Goal: Information Seeking & Learning: Learn about a topic

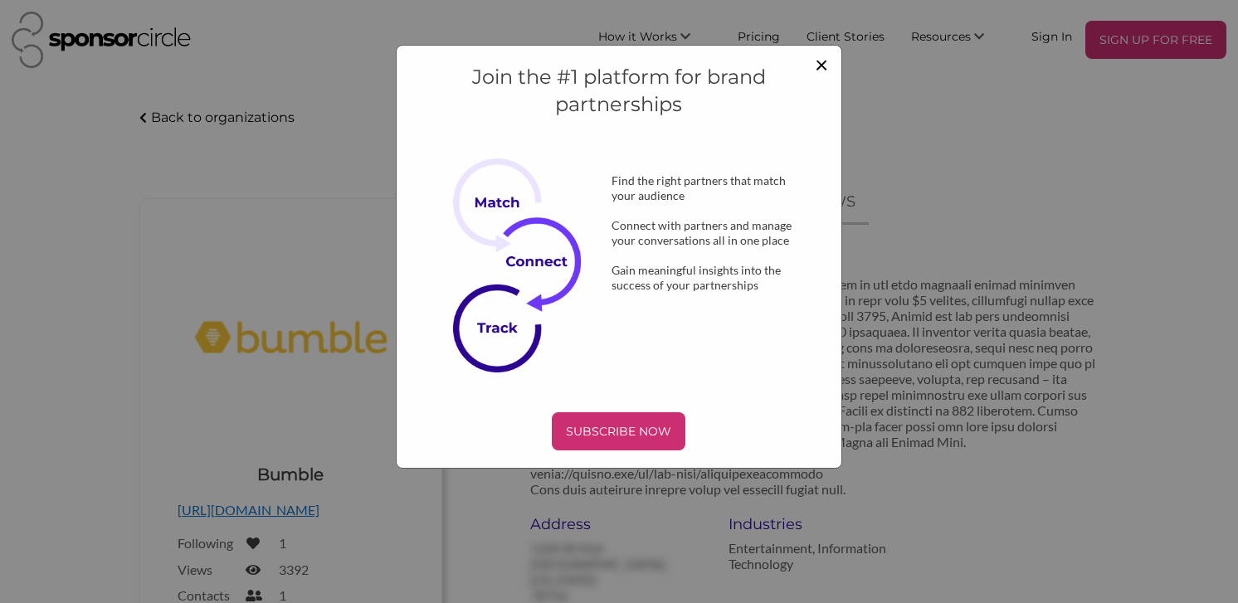
click at [827, 62] on span "×" at bounding box center [821, 64] width 13 height 28
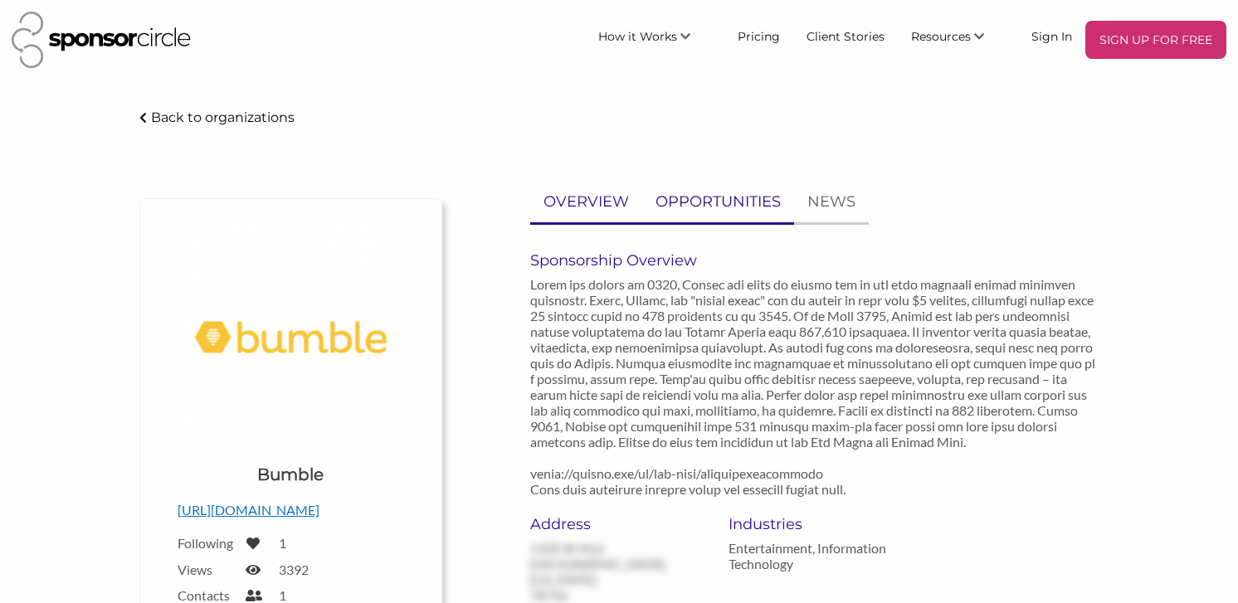
click at [773, 203] on p "OPPORTUNITIES" at bounding box center [718, 202] width 125 height 24
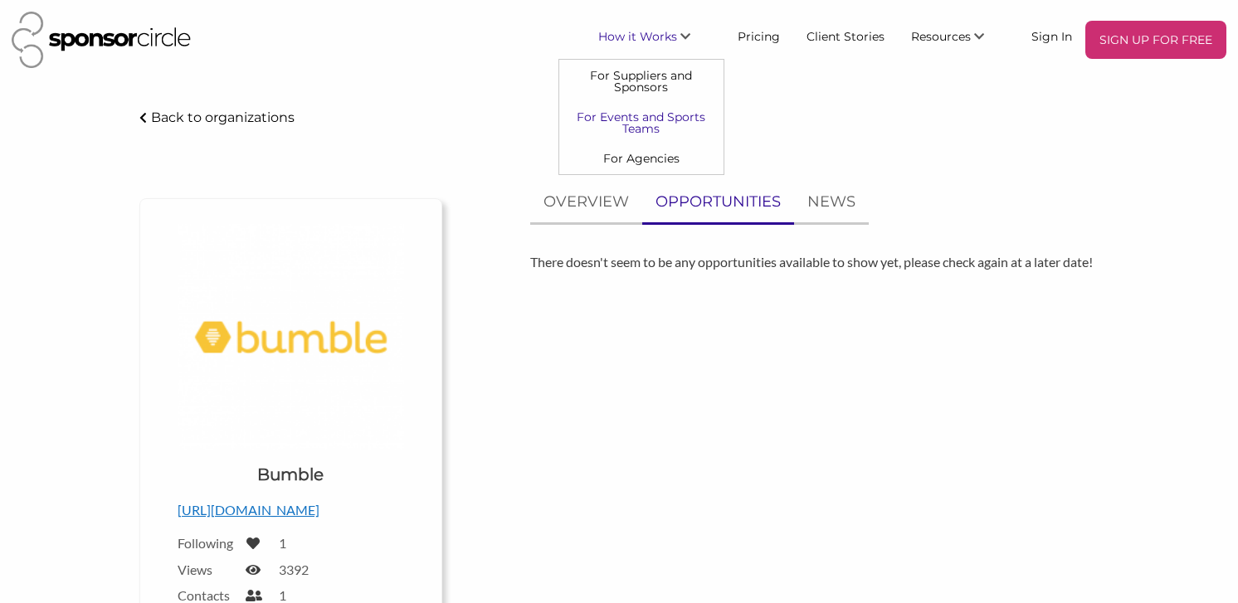
click at [651, 122] on link "For Events and Sports Teams" at bounding box center [641, 122] width 164 height 41
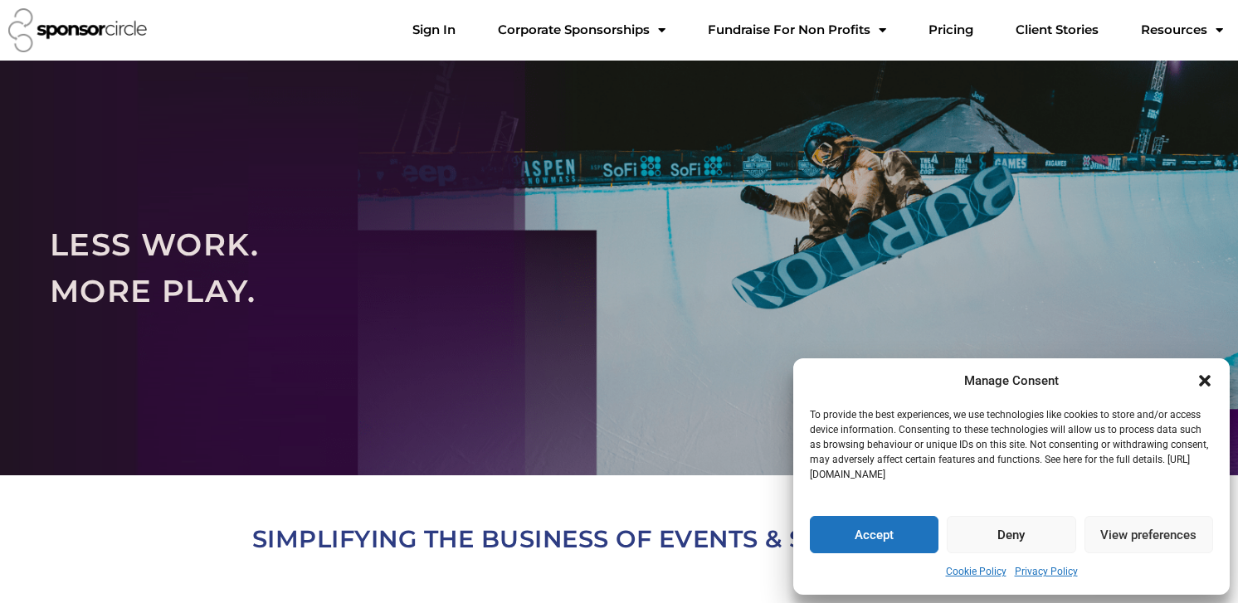
click at [1213, 381] on div "Manage Consent To provide the best experiences, we use technologies like cookie…" at bounding box center [1011, 476] width 436 height 237
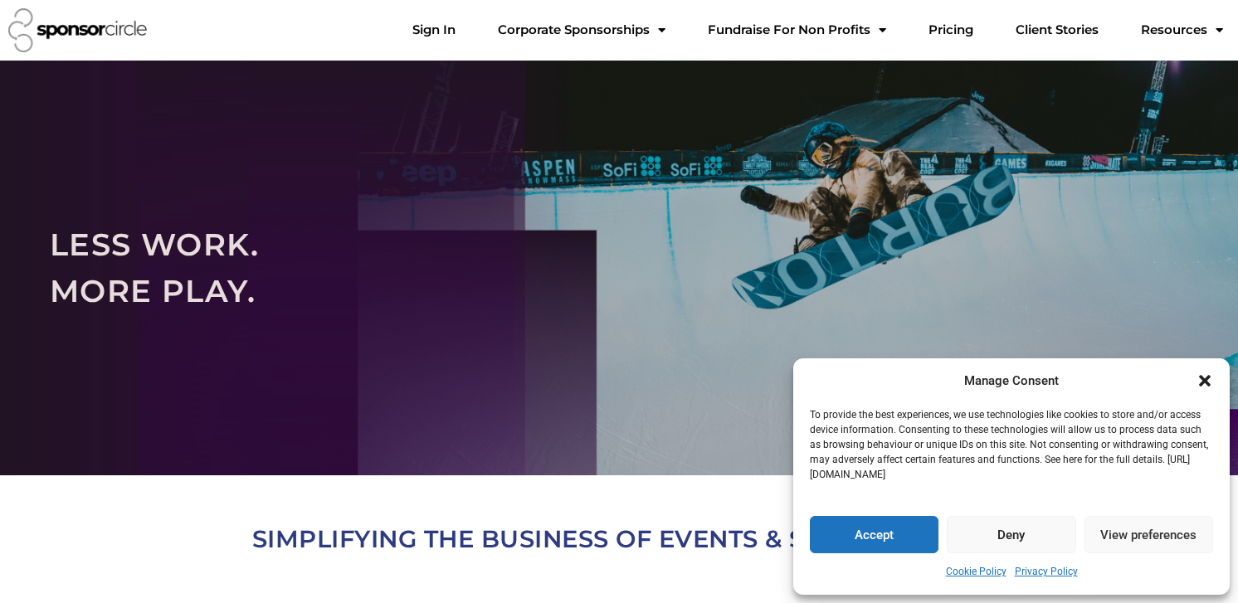
click at [1204, 381] on icon "Close dialogue" at bounding box center [1205, 381] width 12 height 12
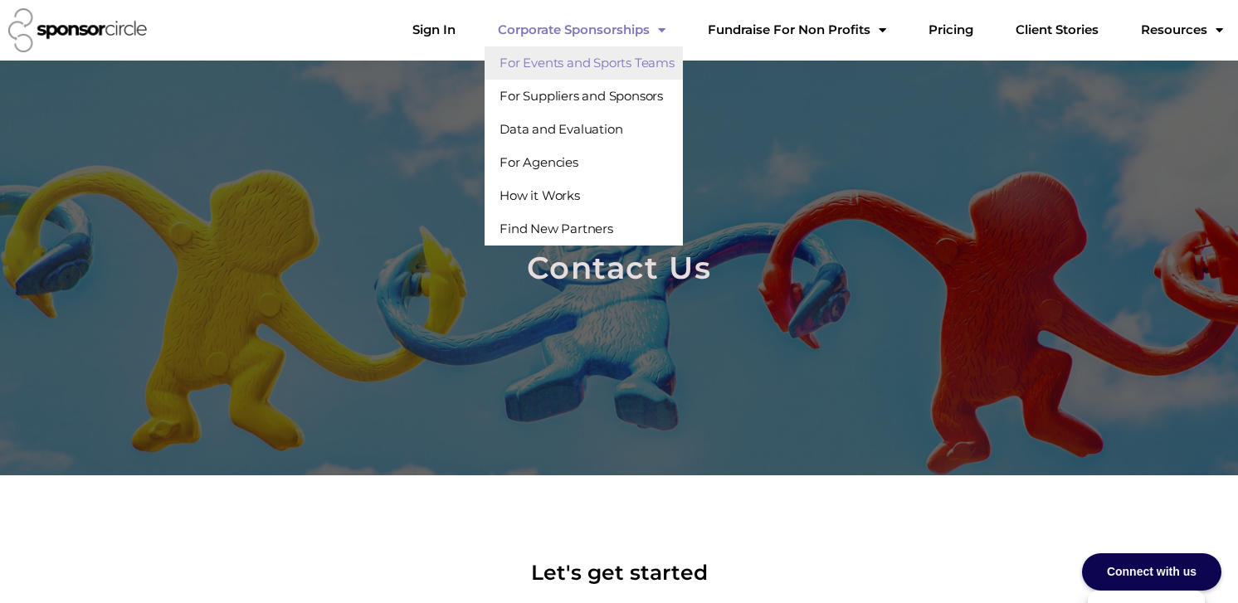
click at [683, 69] on link "For Events and Sports Teams" at bounding box center [584, 62] width 198 height 33
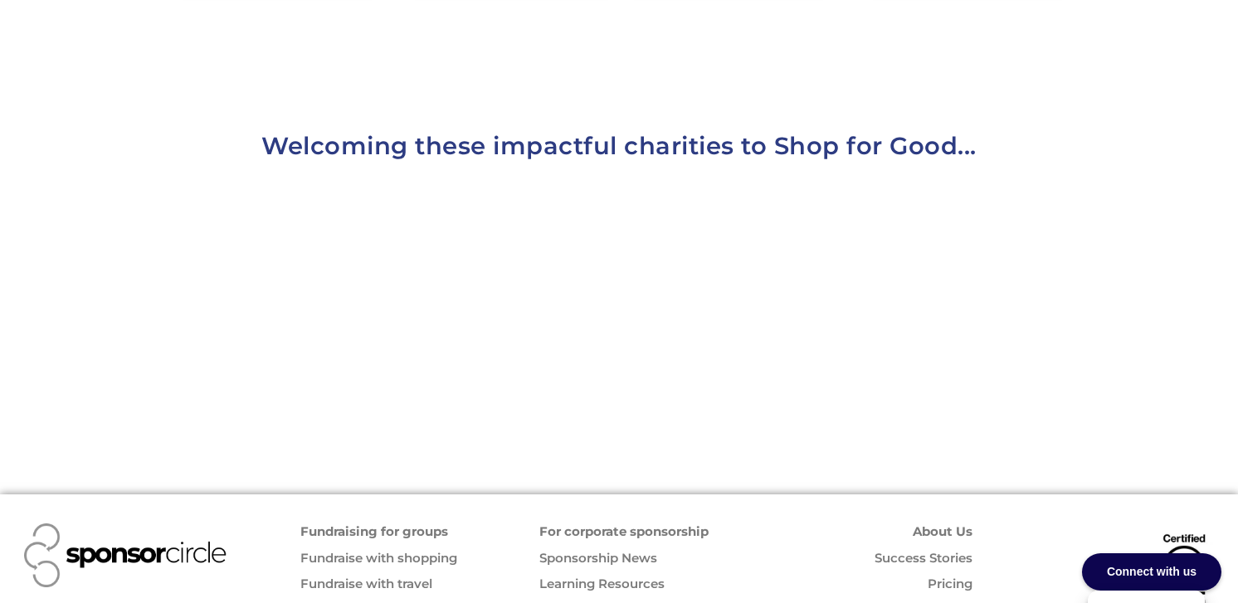
scroll to position [1768, 0]
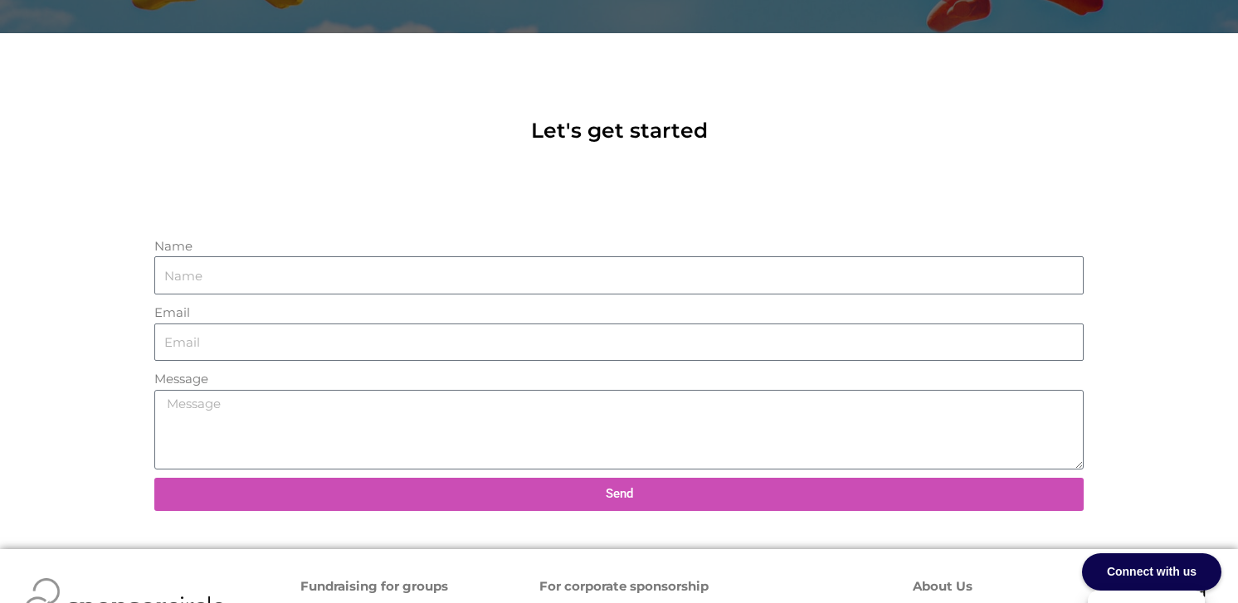
scroll to position [628, 0]
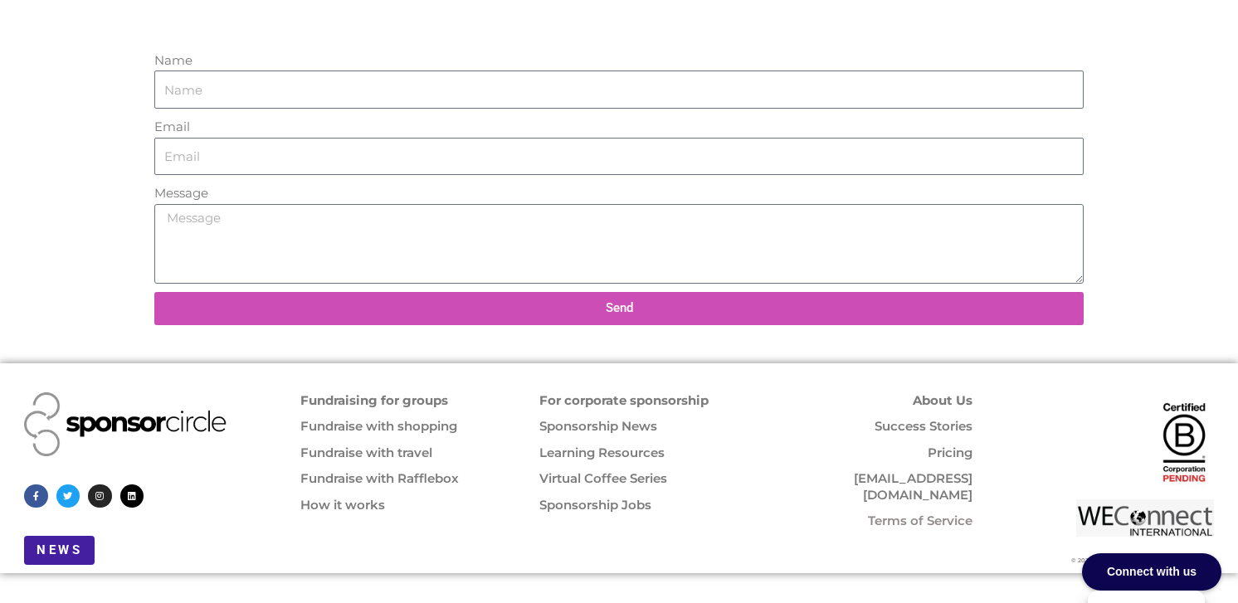
click at [949, 397] on link "About Us" at bounding box center [943, 401] width 60 height 16
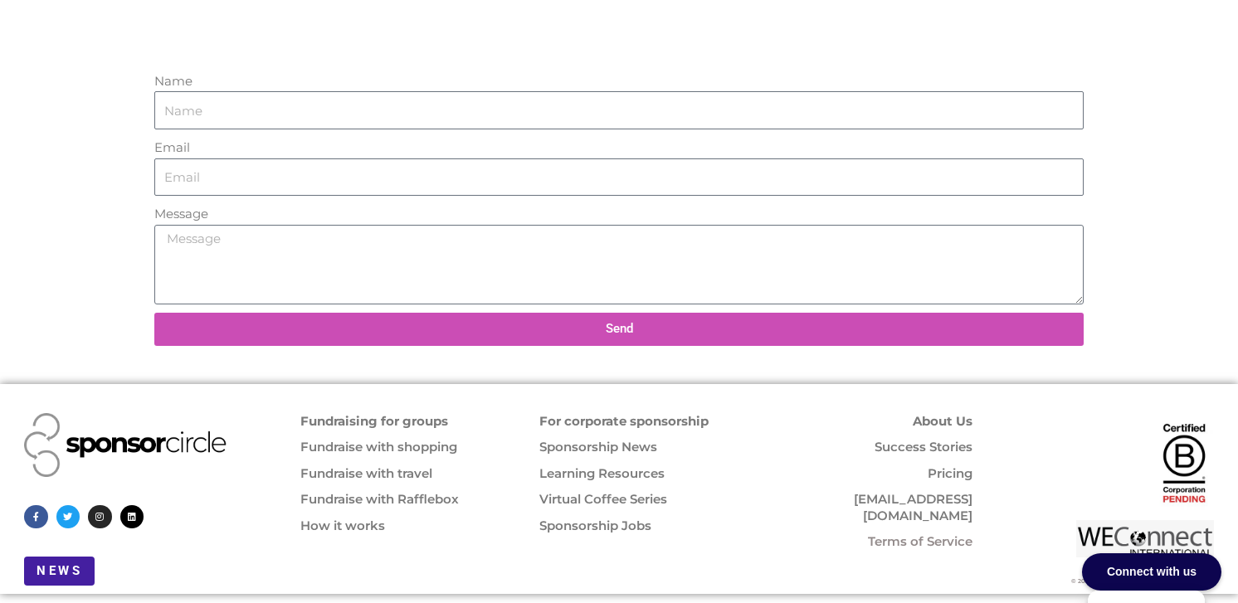
scroll to position [628, 0]
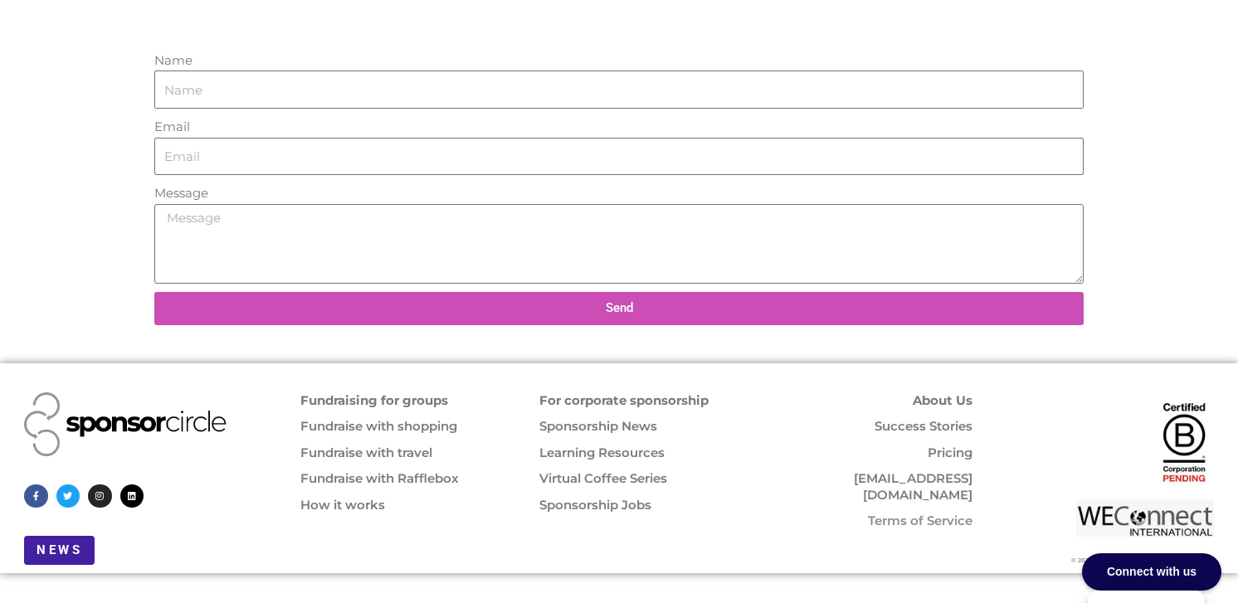
click at [350, 505] on link "How it works" at bounding box center [342, 505] width 85 height 16
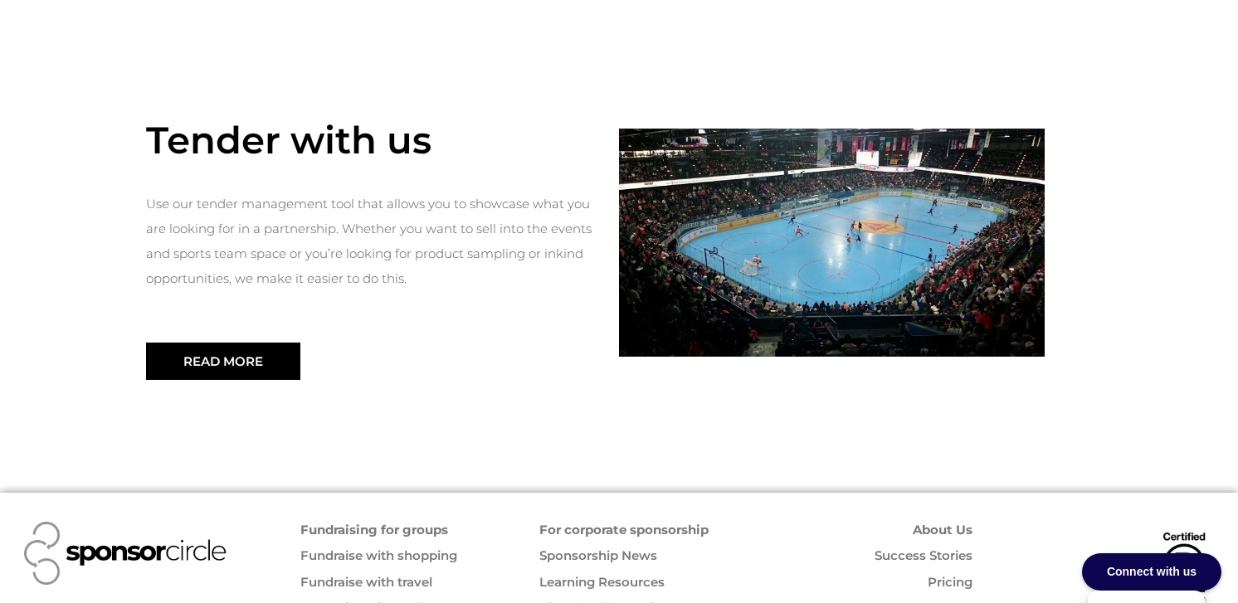
scroll to position [1939, 0]
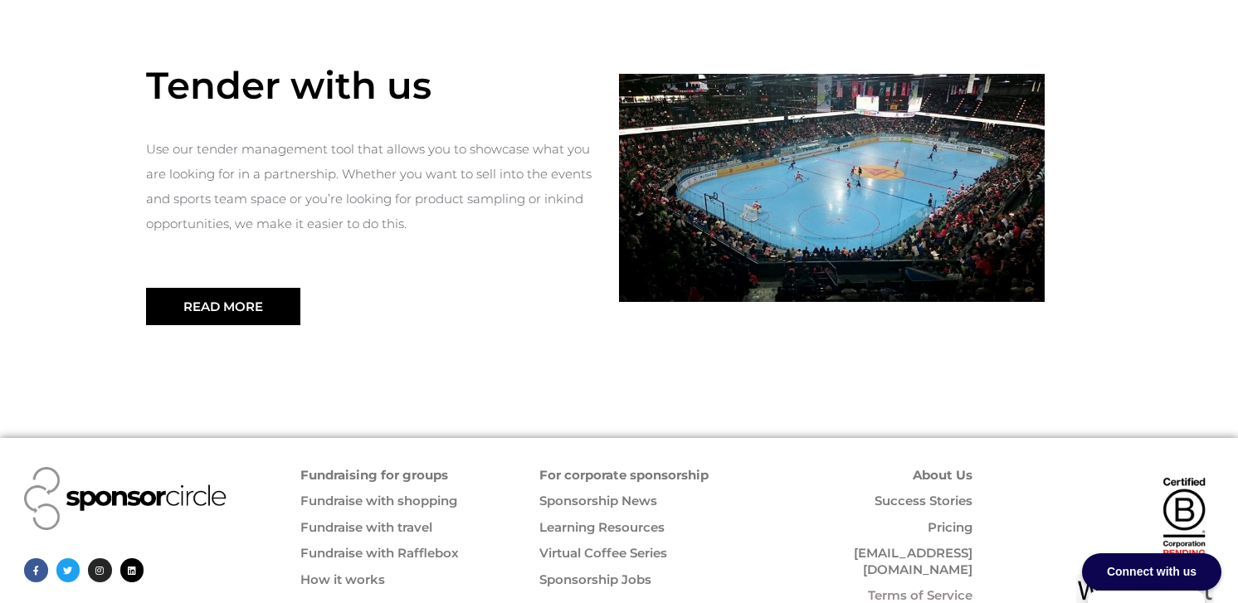
click at [944, 493] on link "Success Stories" at bounding box center [924, 501] width 98 height 16
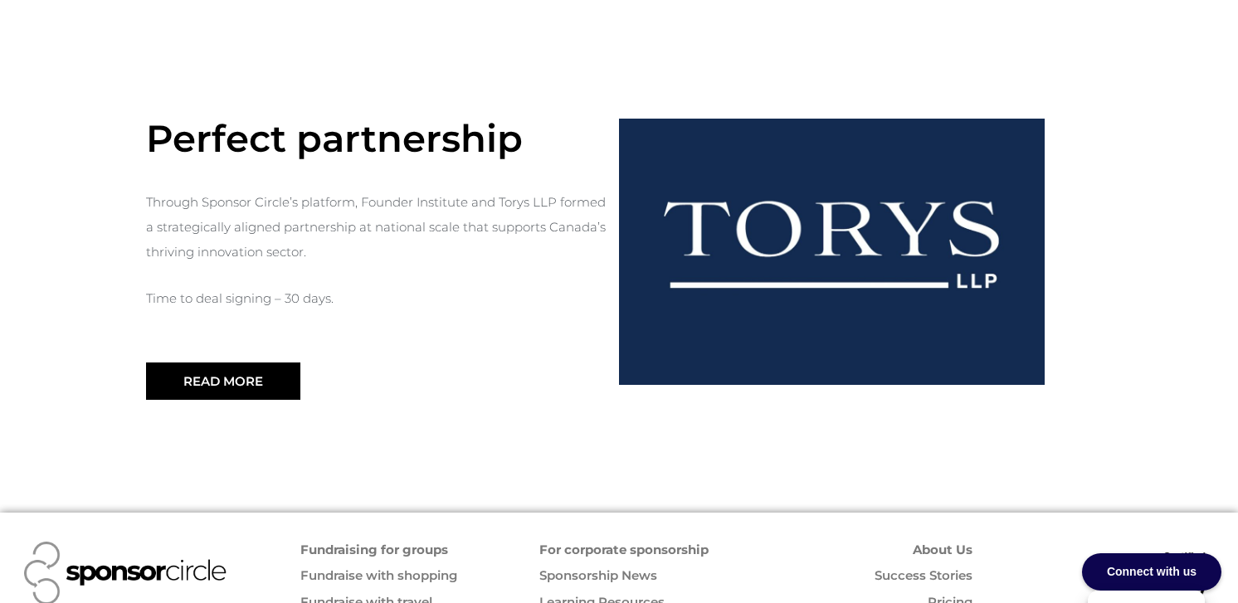
scroll to position [1955, 0]
